Goal: Task Accomplishment & Management: Complete application form

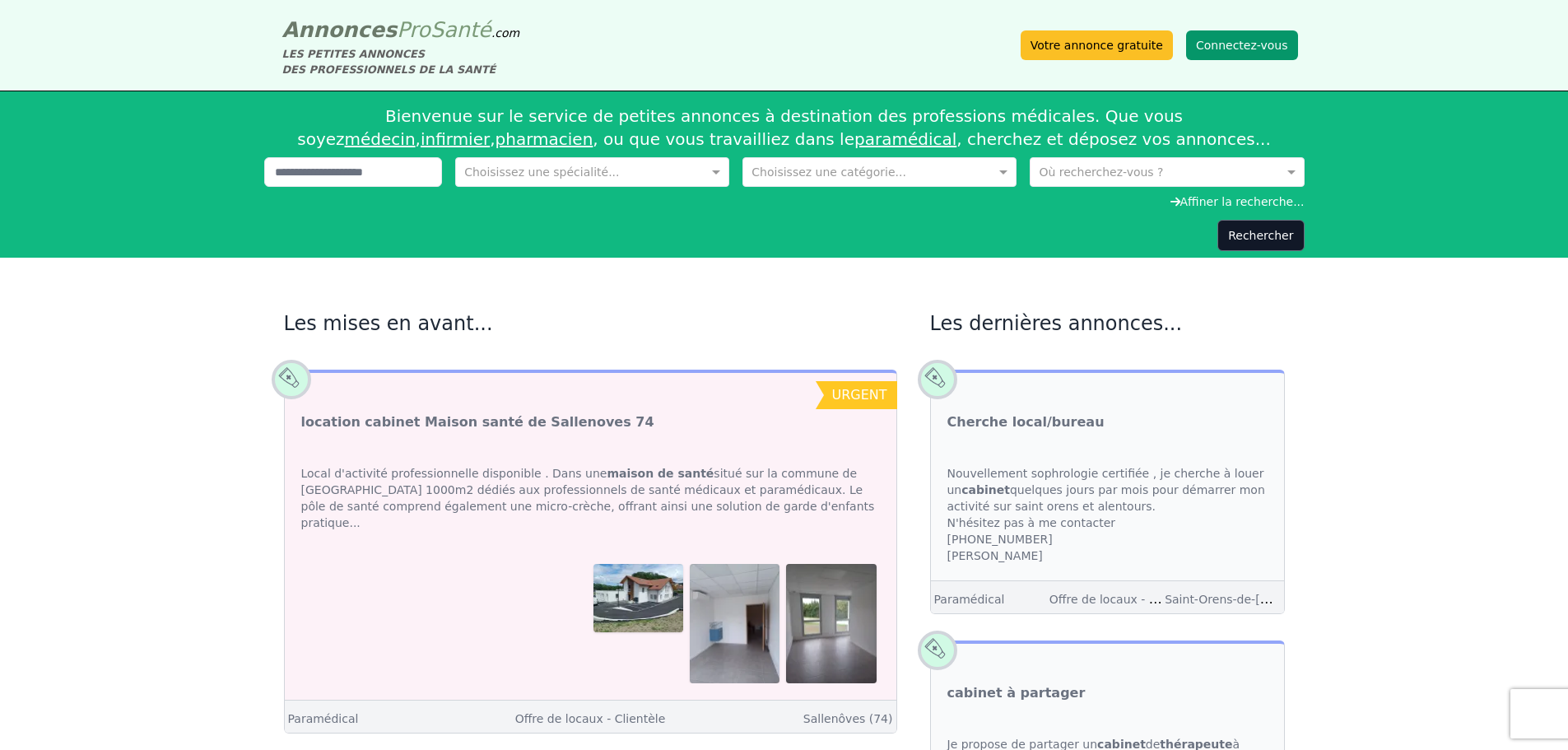
click at [1225, 37] on button "Connectez-vous" at bounding box center [1242, 44] width 112 height 29
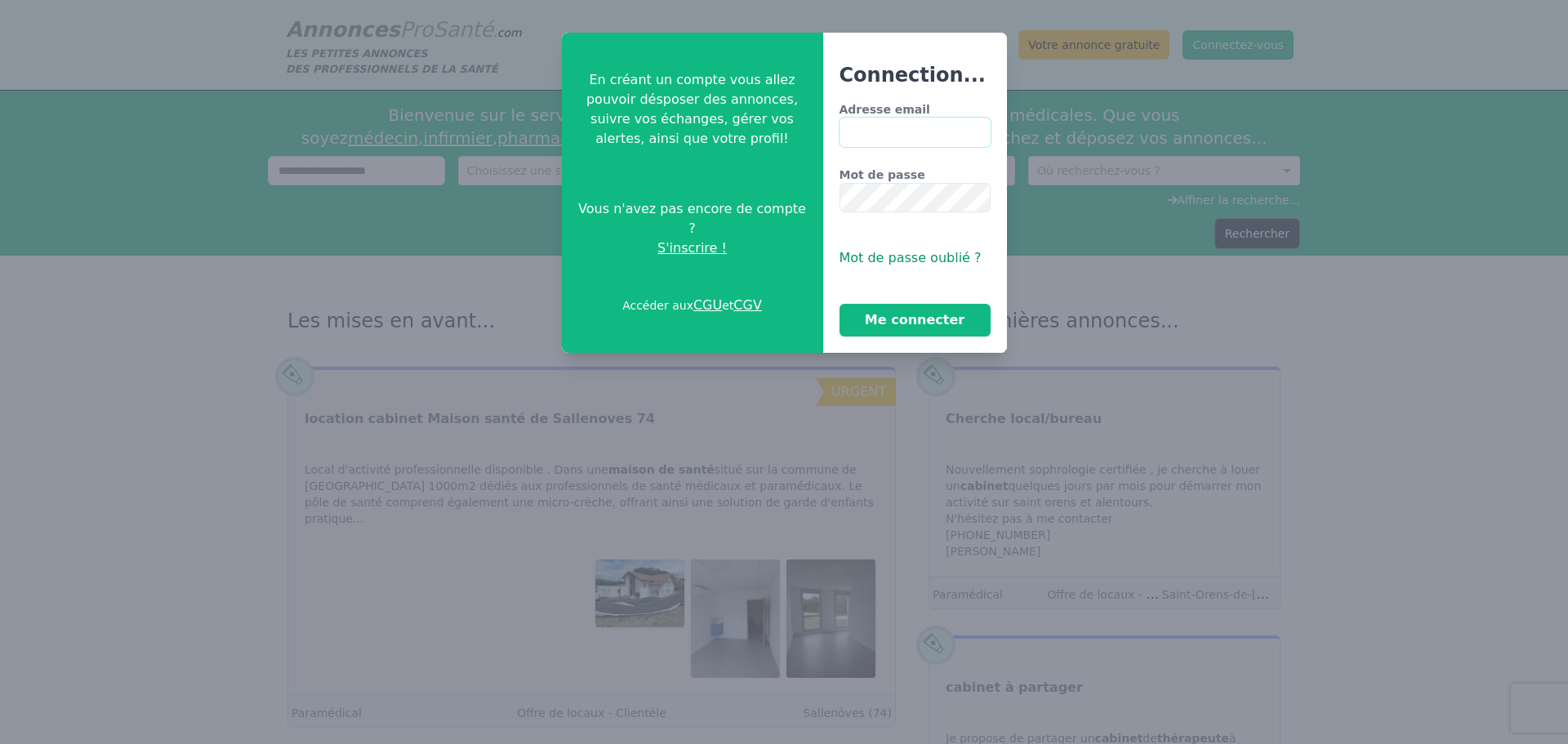
type input "**********"
click at [942, 313] on button "Me connecter" at bounding box center [915, 320] width 151 height 32
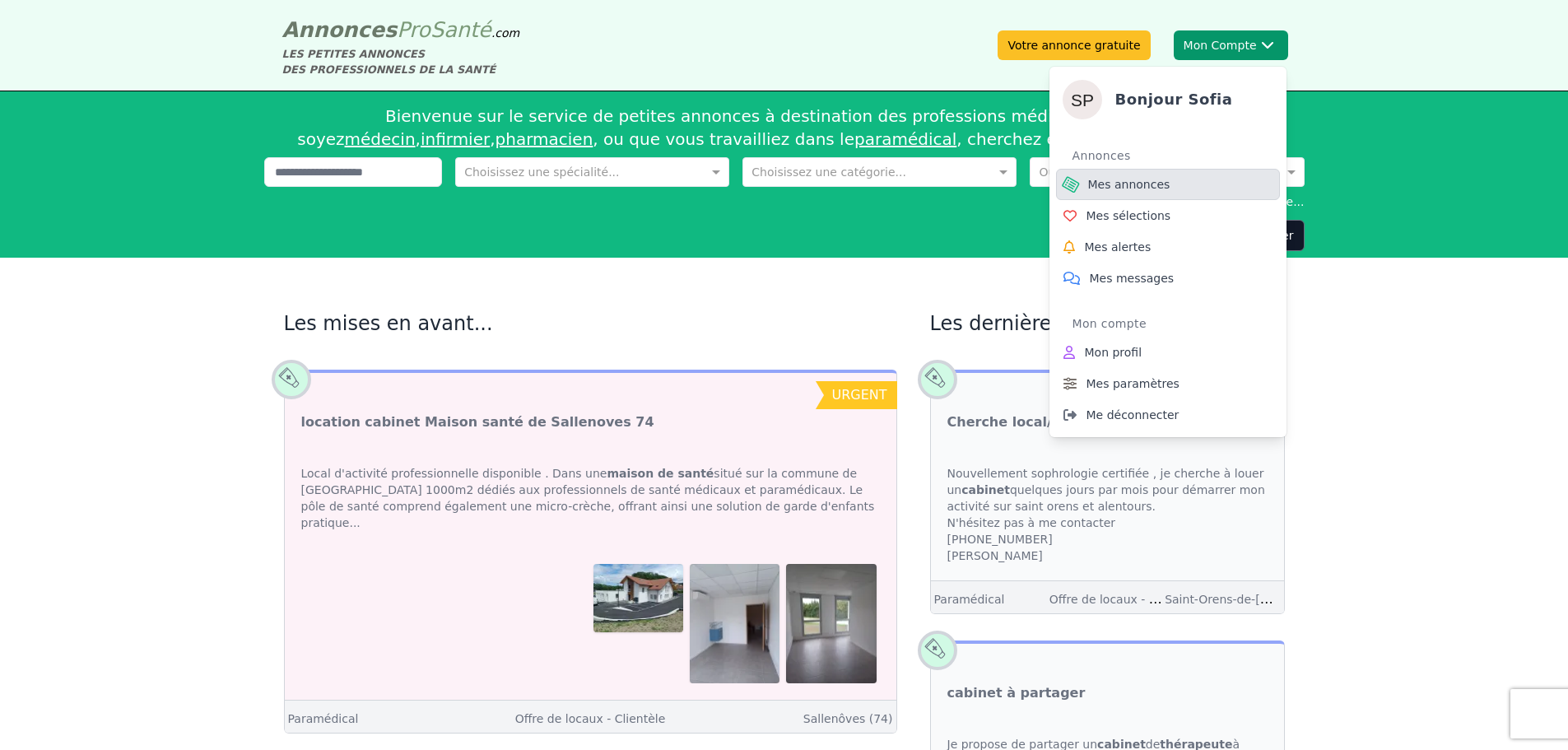
click at [1119, 178] on span "Mes annonces" at bounding box center [1129, 184] width 82 height 17
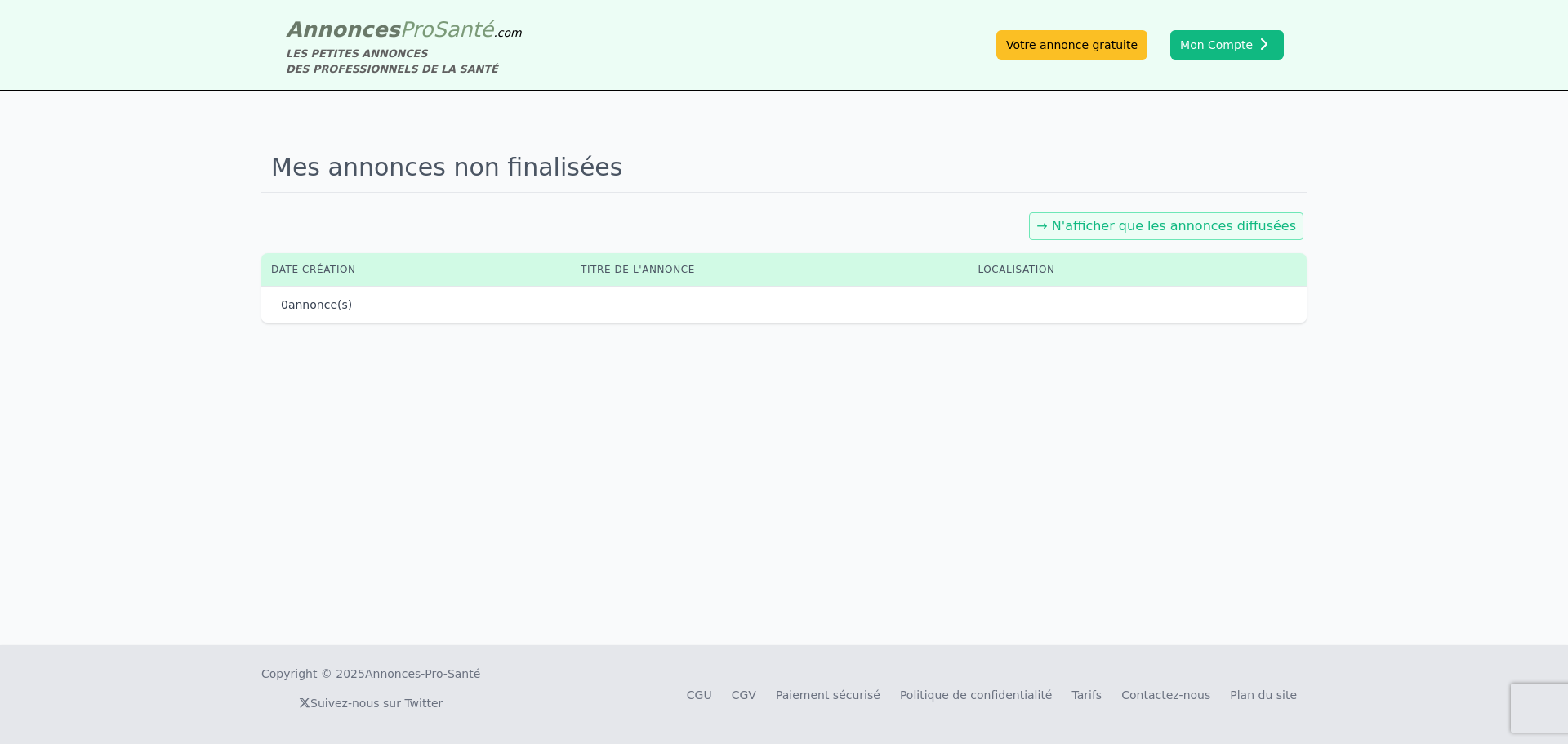
click at [1165, 224] on link "→ N'afficher que les annonces diffusées" at bounding box center [1166, 225] width 260 height 16
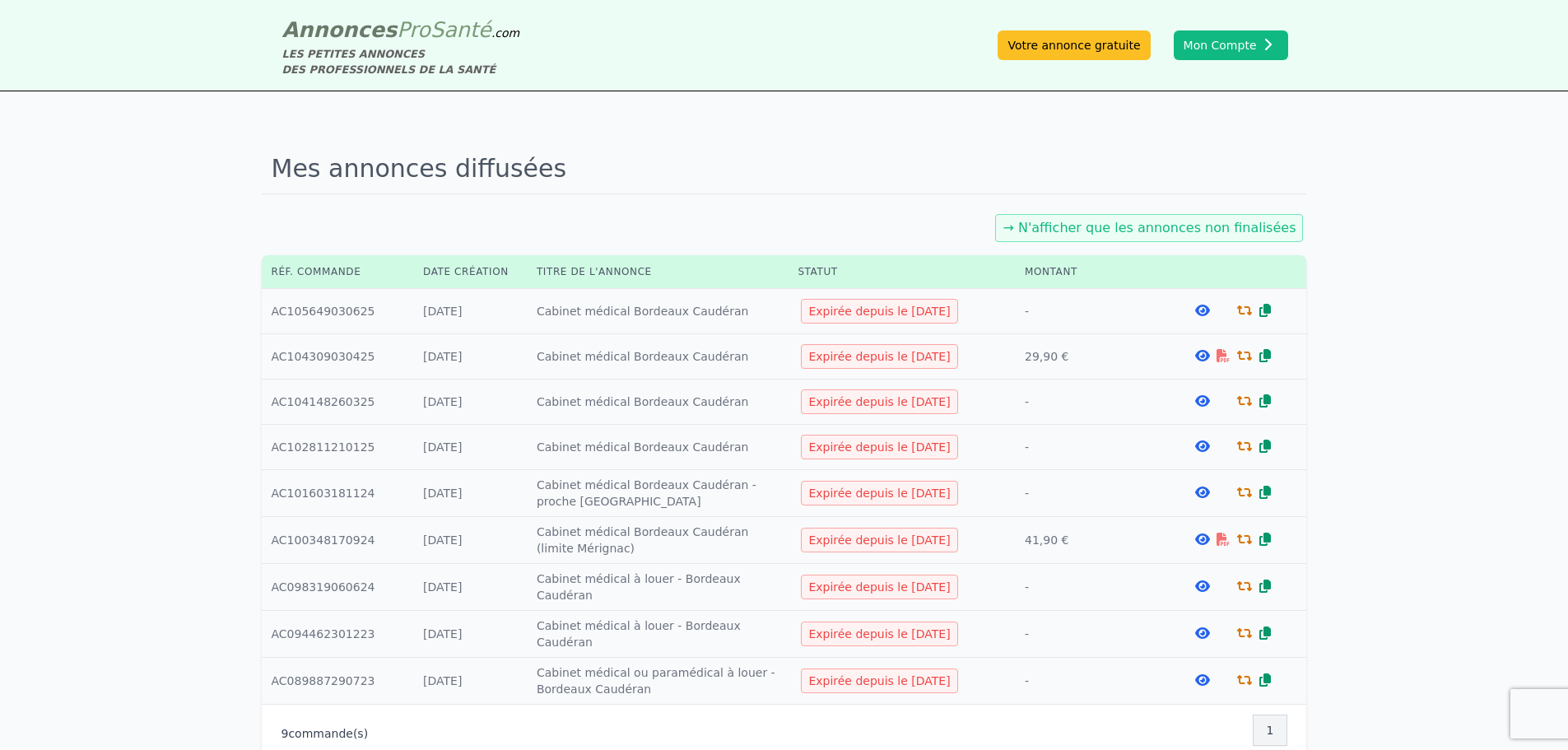
click at [1195, 313] on icon at bounding box center [1203, 311] width 15 height 13
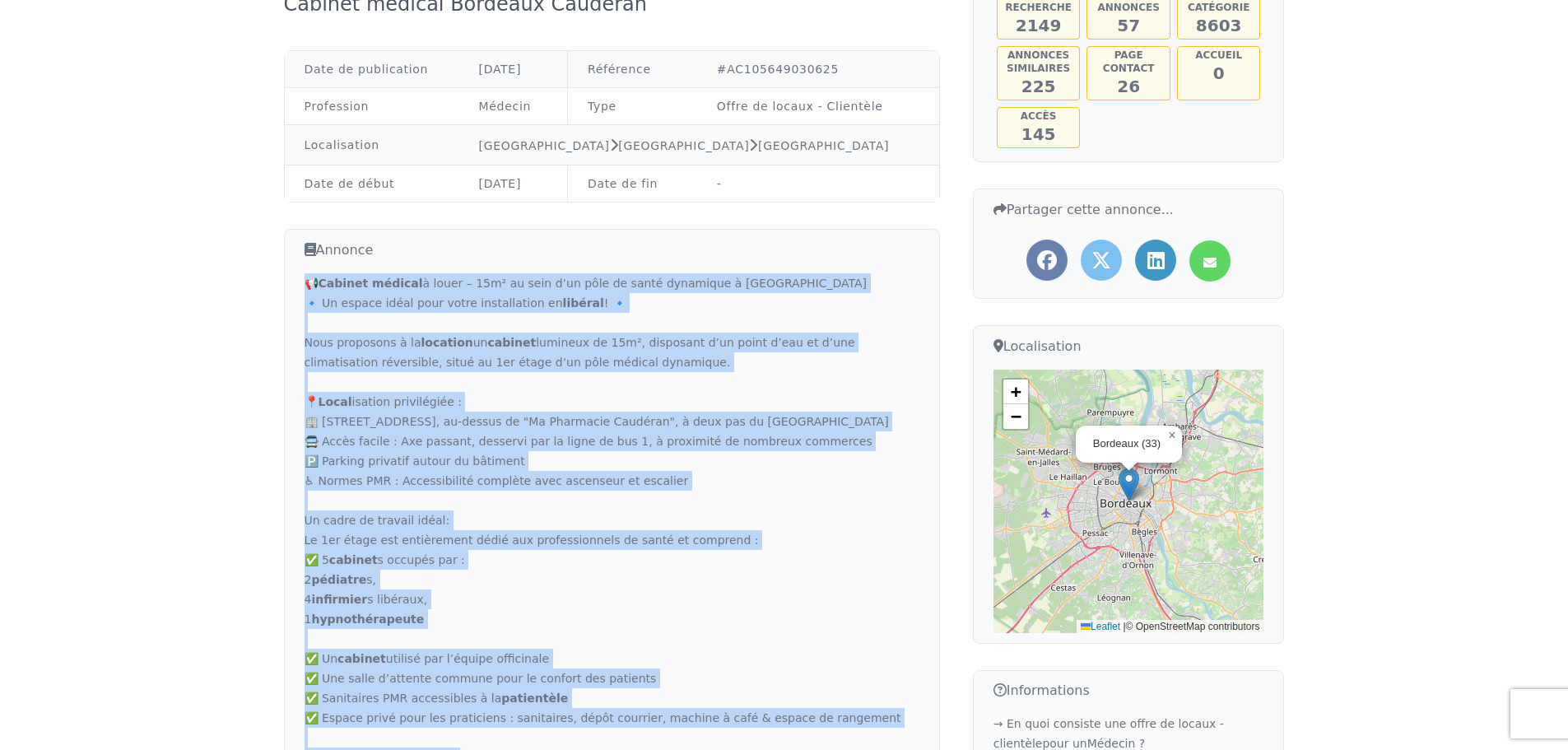
scroll to position [816, 0]
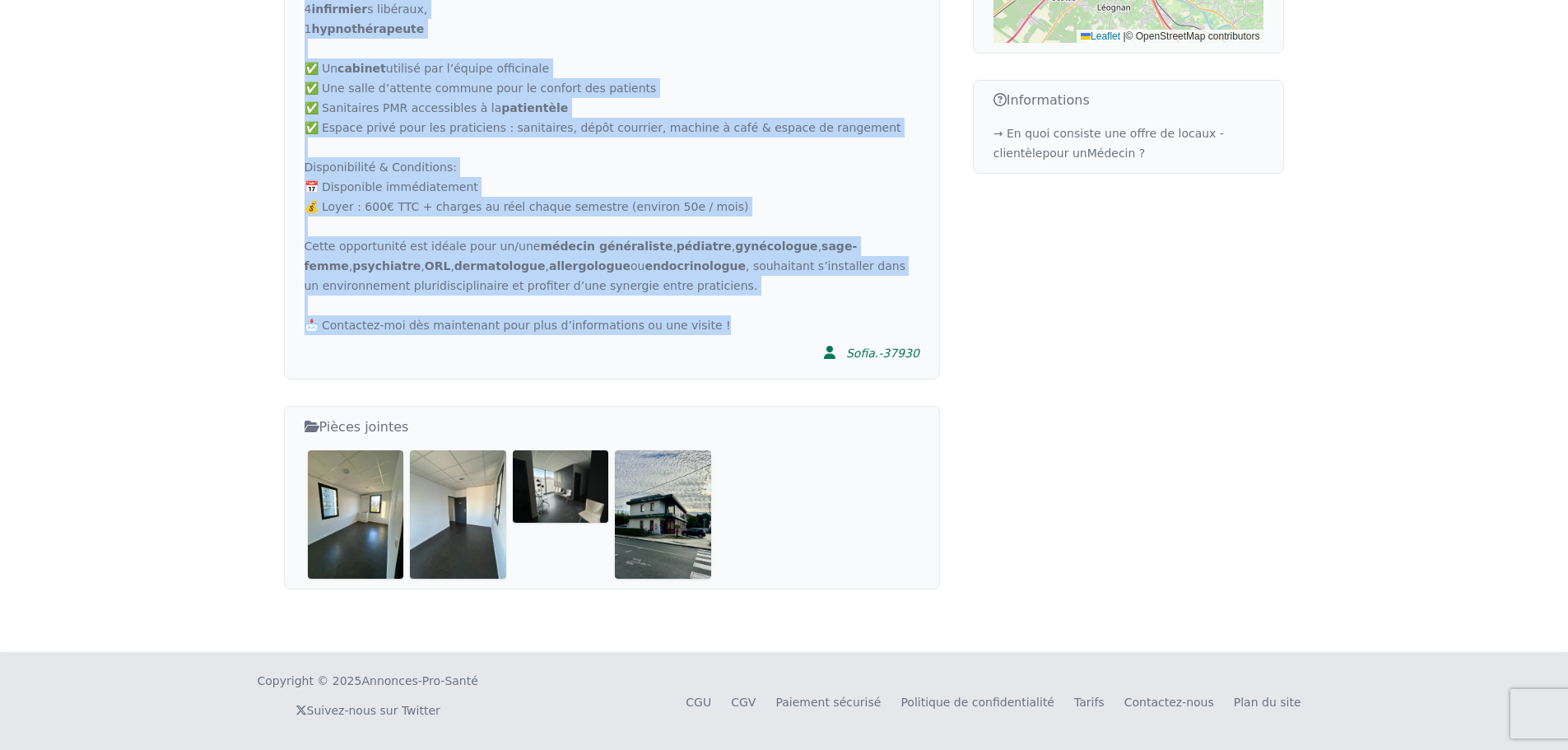
drag, startPoint x: 306, startPoint y: 507, endPoint x: 683, endPoint y: 335, distance: 414.4
click at [683, 335] on div "Annonce 📢 Cabinet médical à louer – 15m² au sein d’un pôle de santé dynamique à…" at bounding box center [611, 9] width 656 height 742
copy div "📢 Loremip dolorsi a conse – 41a² el sedd e’te inci ut labor etdolorem a Enimadm…"
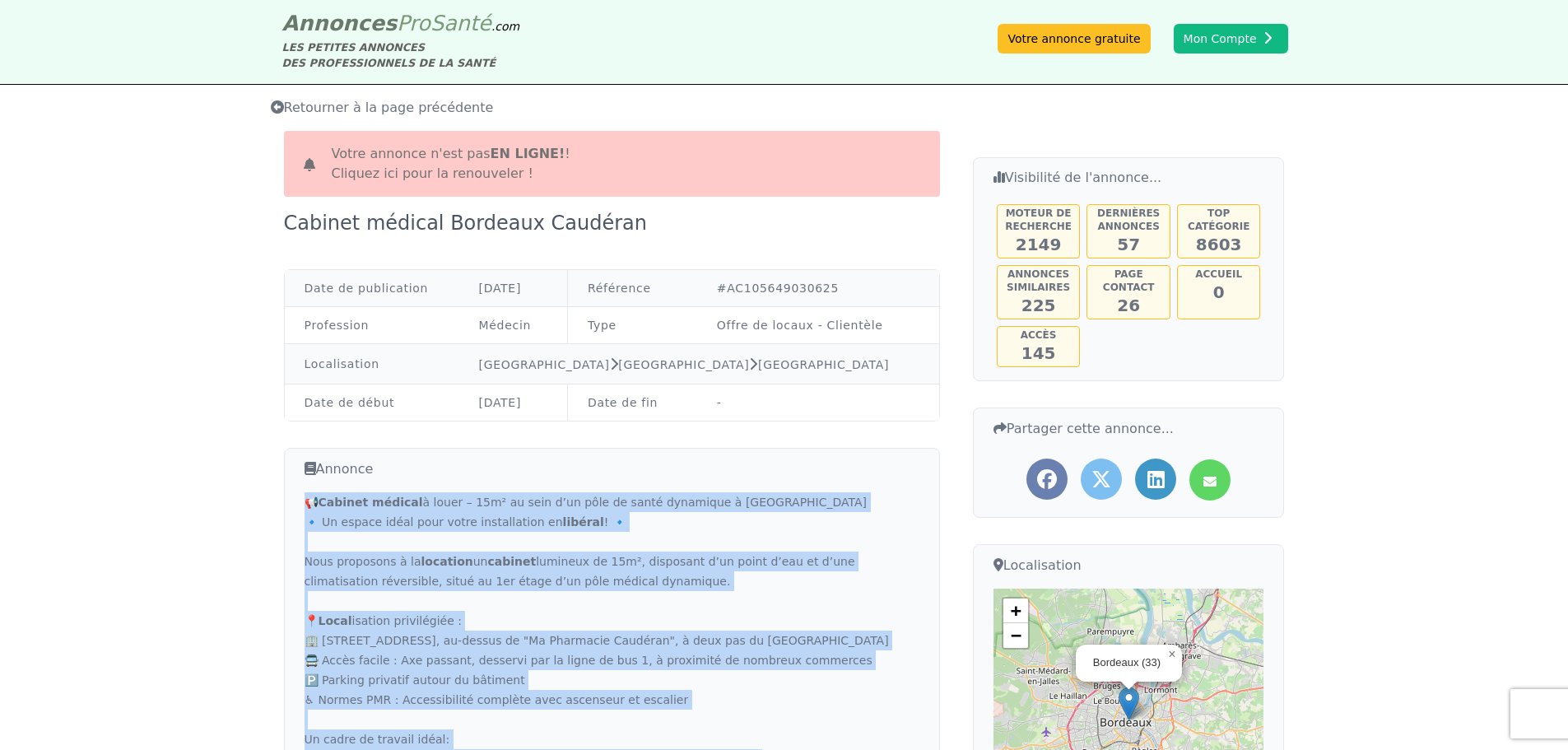
scroll to position [0, 0]
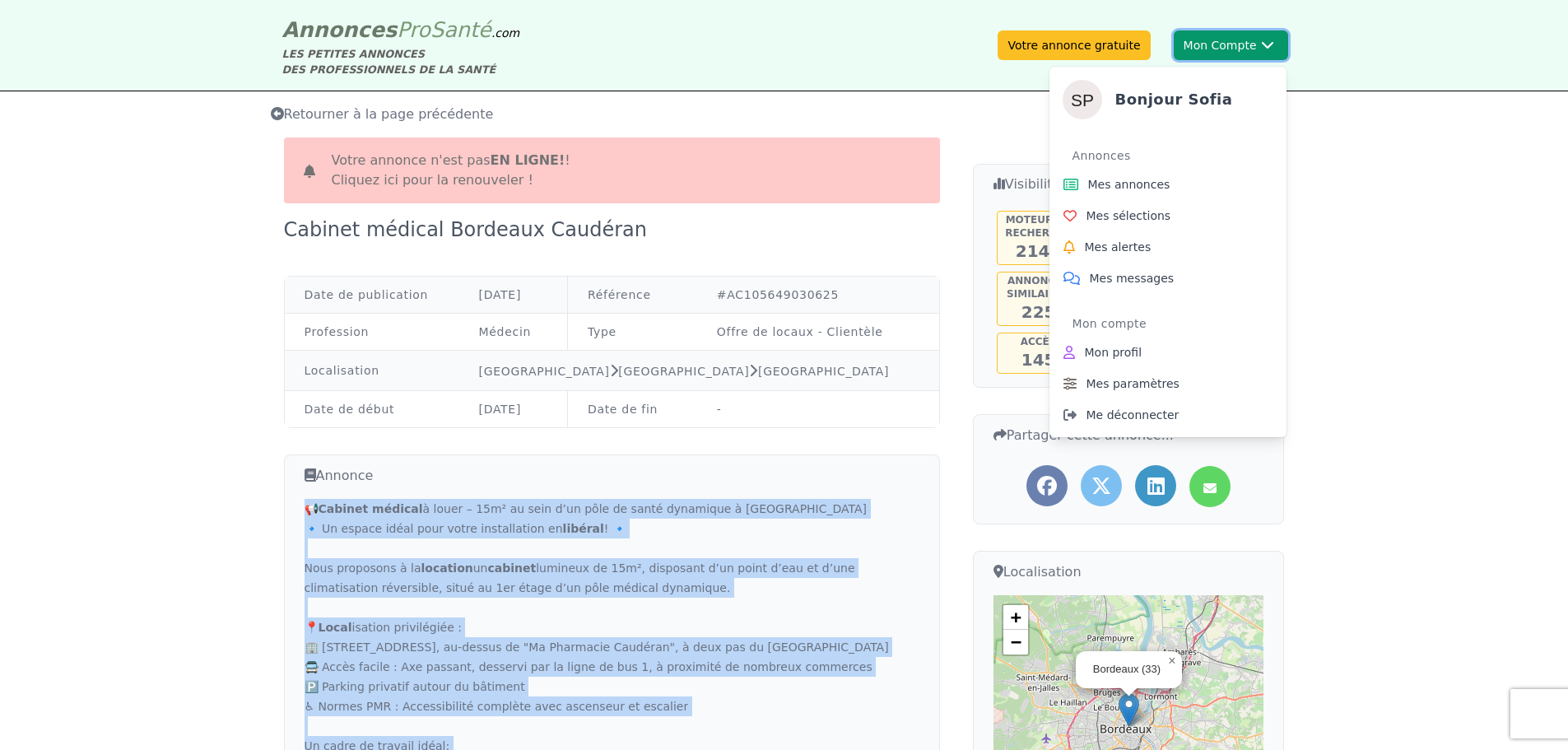
click at [1199, 40] on button "Mon Compte Bonjour [PERSON_NAME] Annonces Mes annonces Mes sélections Mes alert…" at bounding box center [1231, 44] width 115 height 29
click at [1096, 194] on link "Mes annonces" at bounding box center [1168, 184] width 224 height 31
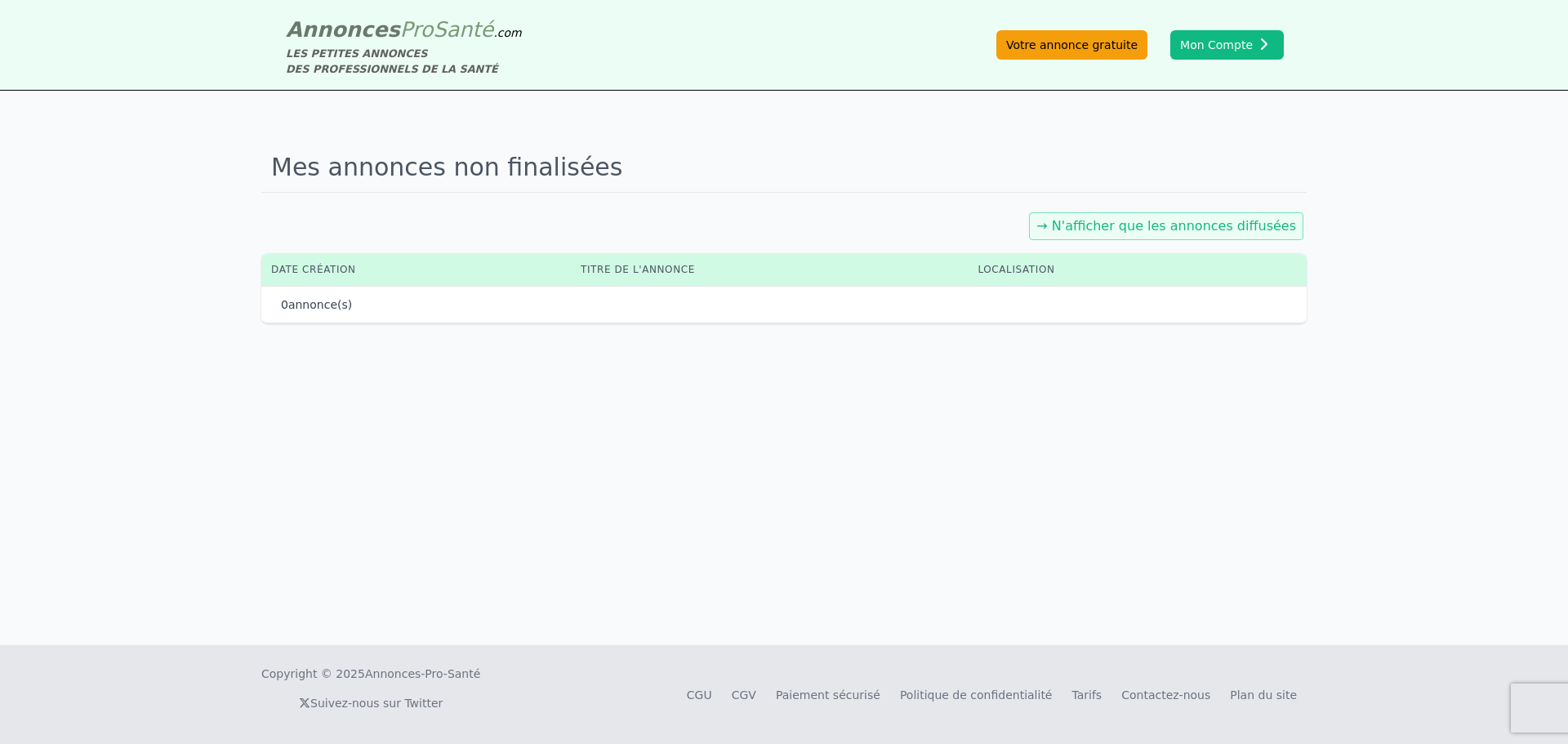
click at [1079, 34] on link "Votre annonce gratuite" at bounding box center [1072, 44] width 151 height 29
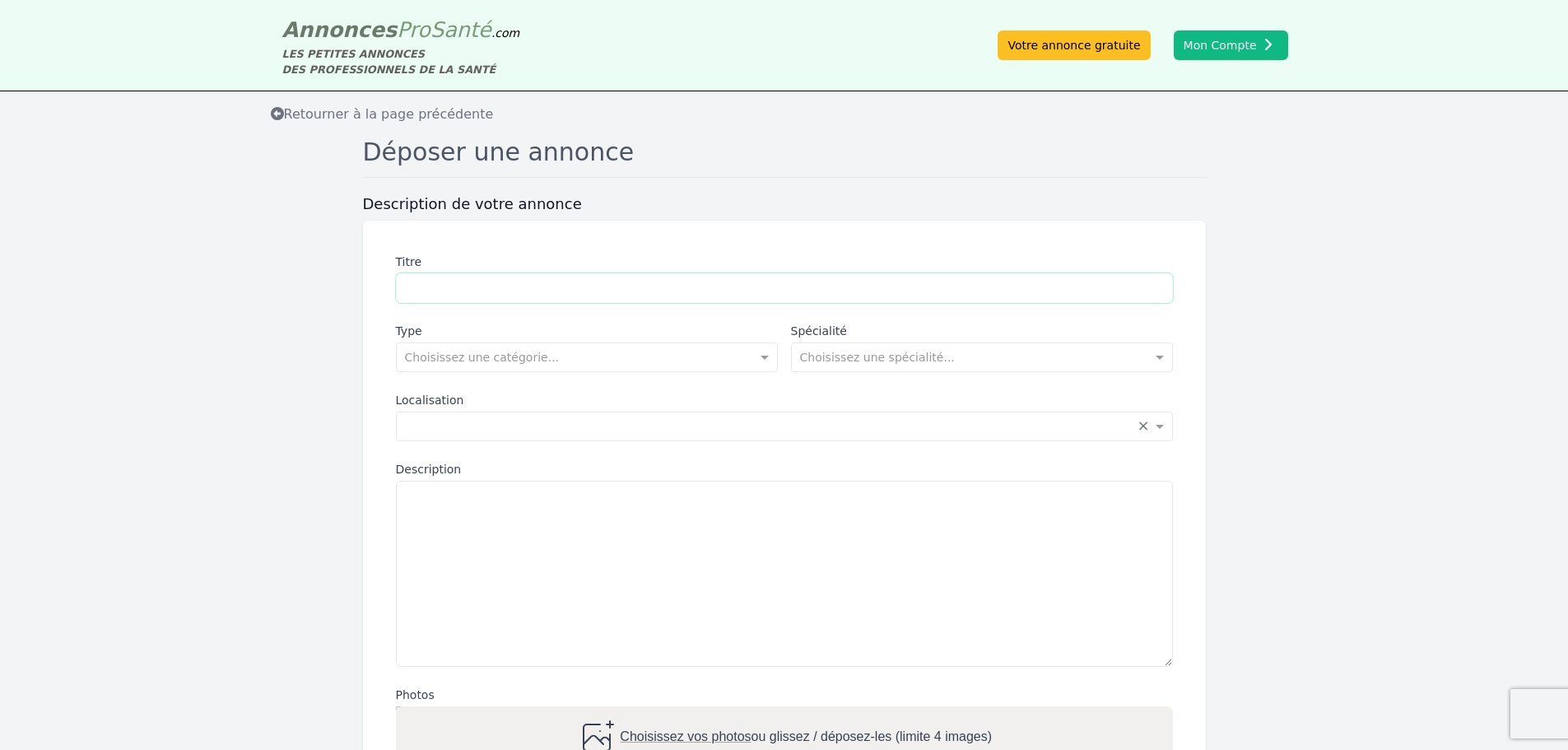
click at [552, 292] on input "Titre" at bounding box center [785, 287] width 777 height 29
click at [545, 591] on textarea "Description" at bounding box center [785, 574] width 777 height 186
paste textarea "**********"
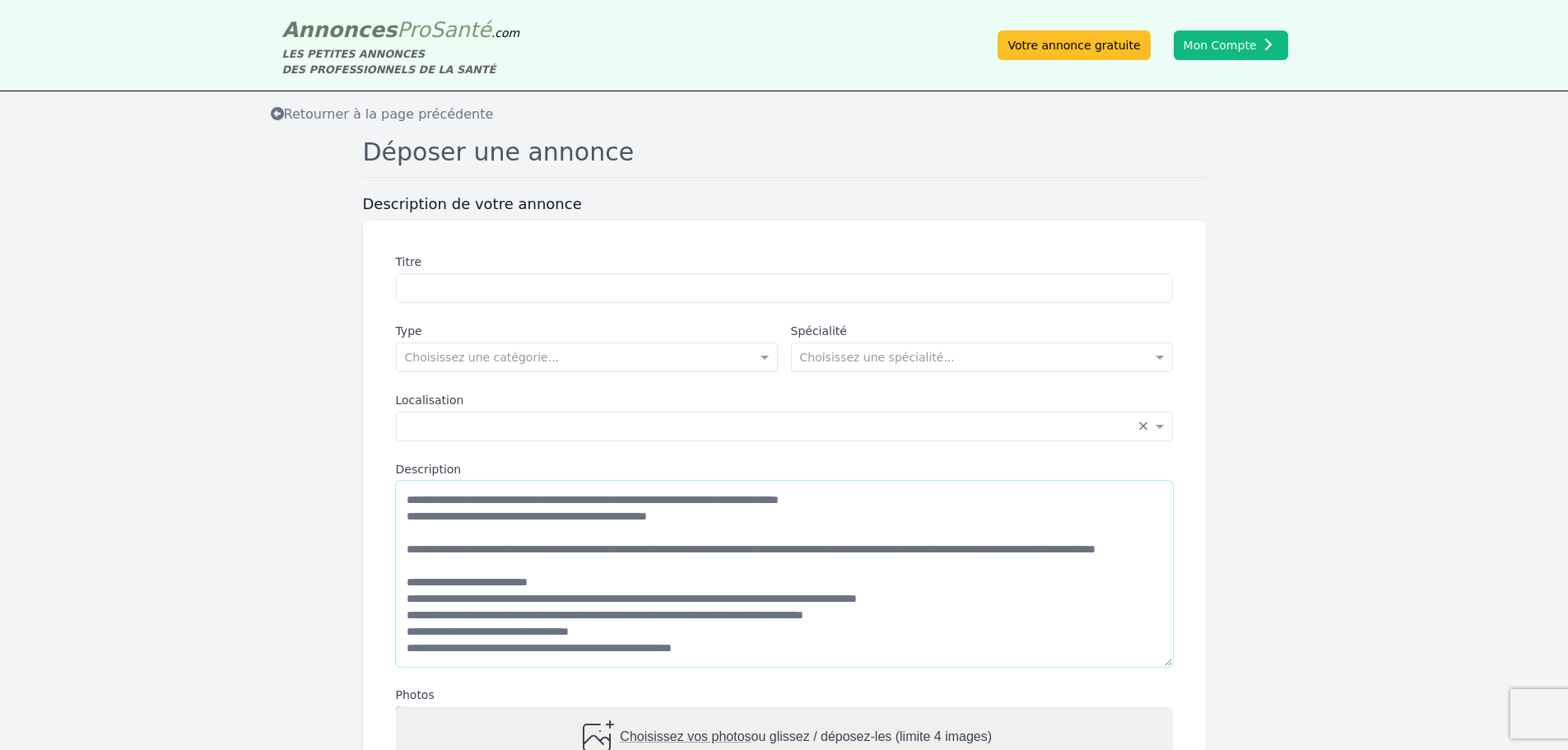
scroll to position [369, 0]
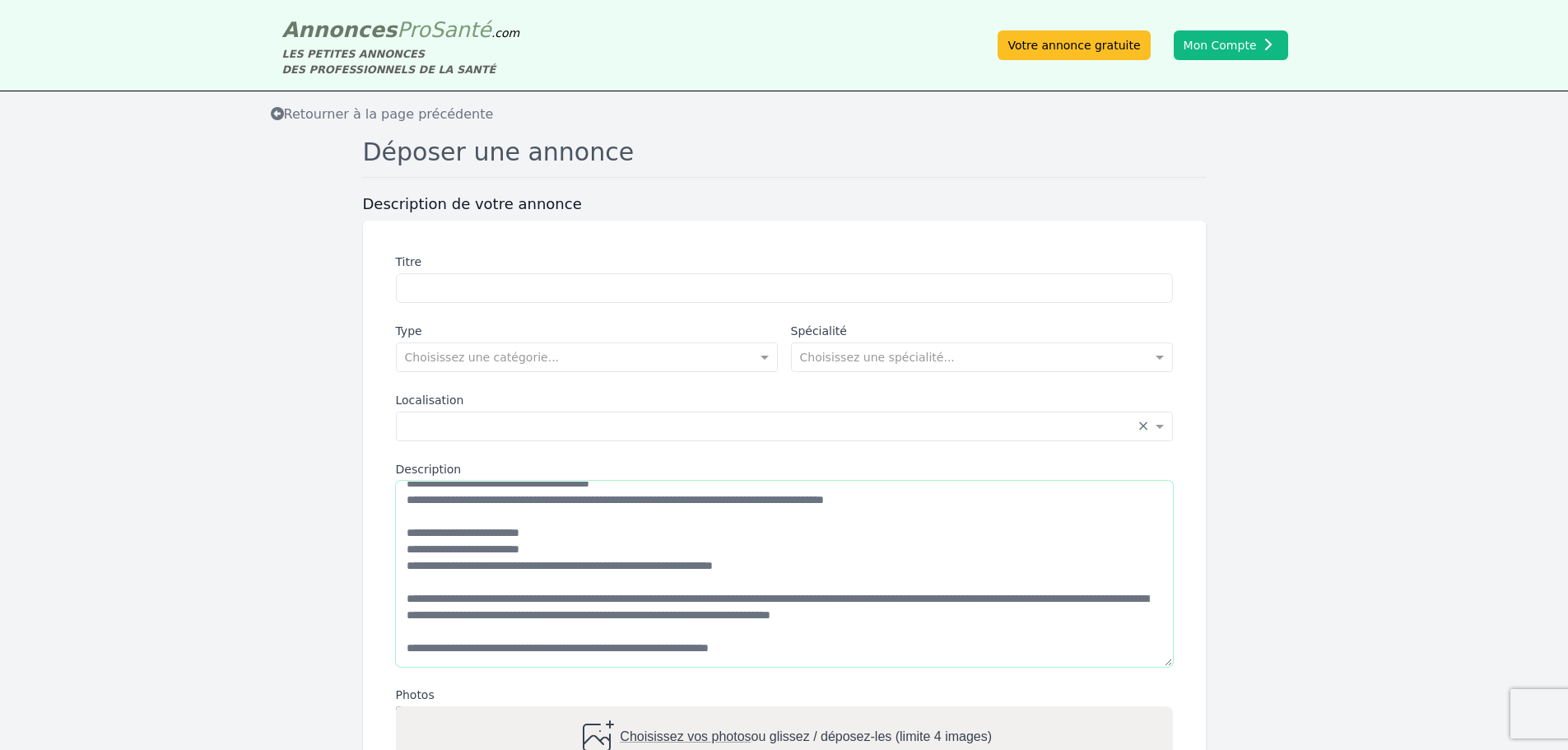
type textarea "**********"
click at [910, 592] on textarea "Description" at bounding box center [785, 574] width 777 height 186
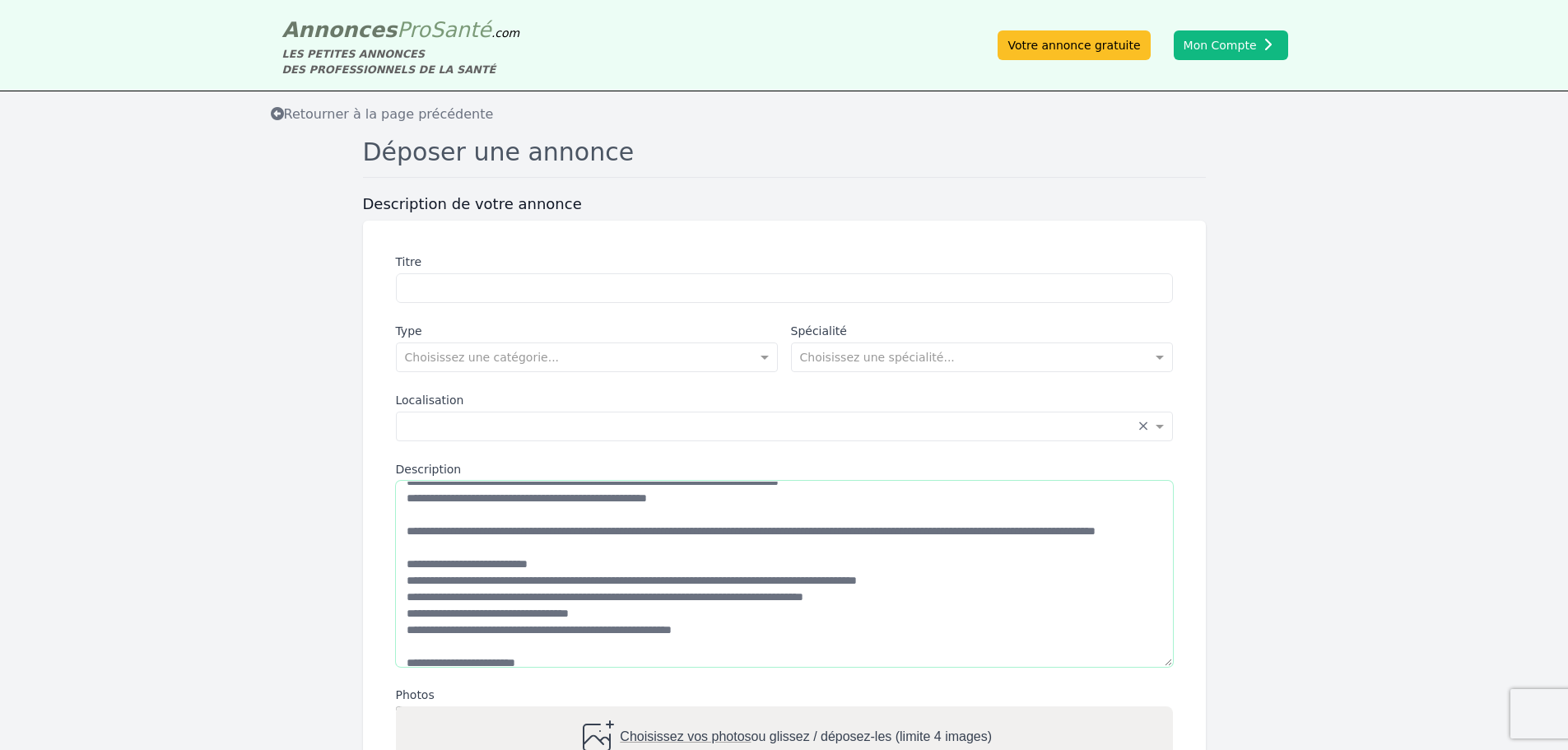
scroll to position [0, 0]
